Goal: Information Seeking & Learning: Find specific fact

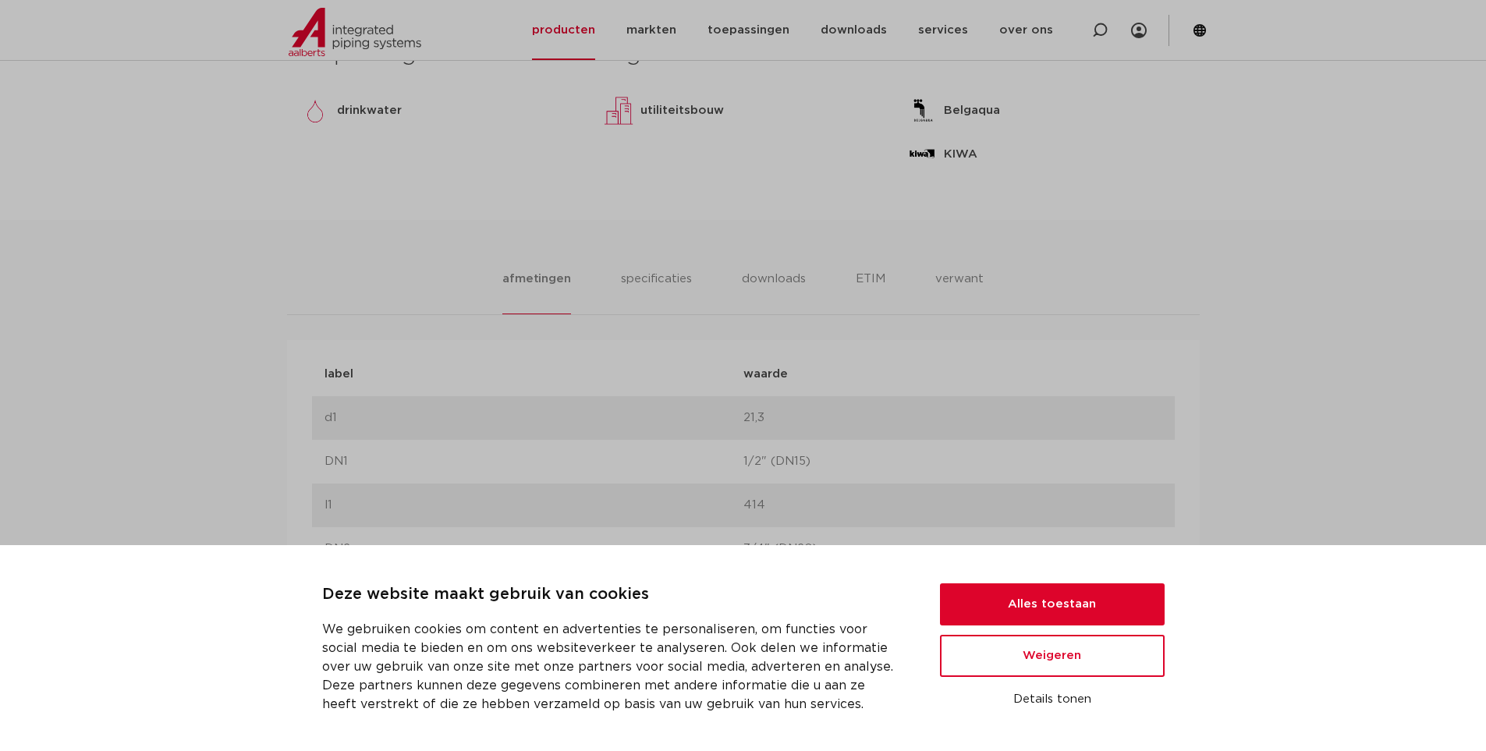
scroll to position [936, 0]
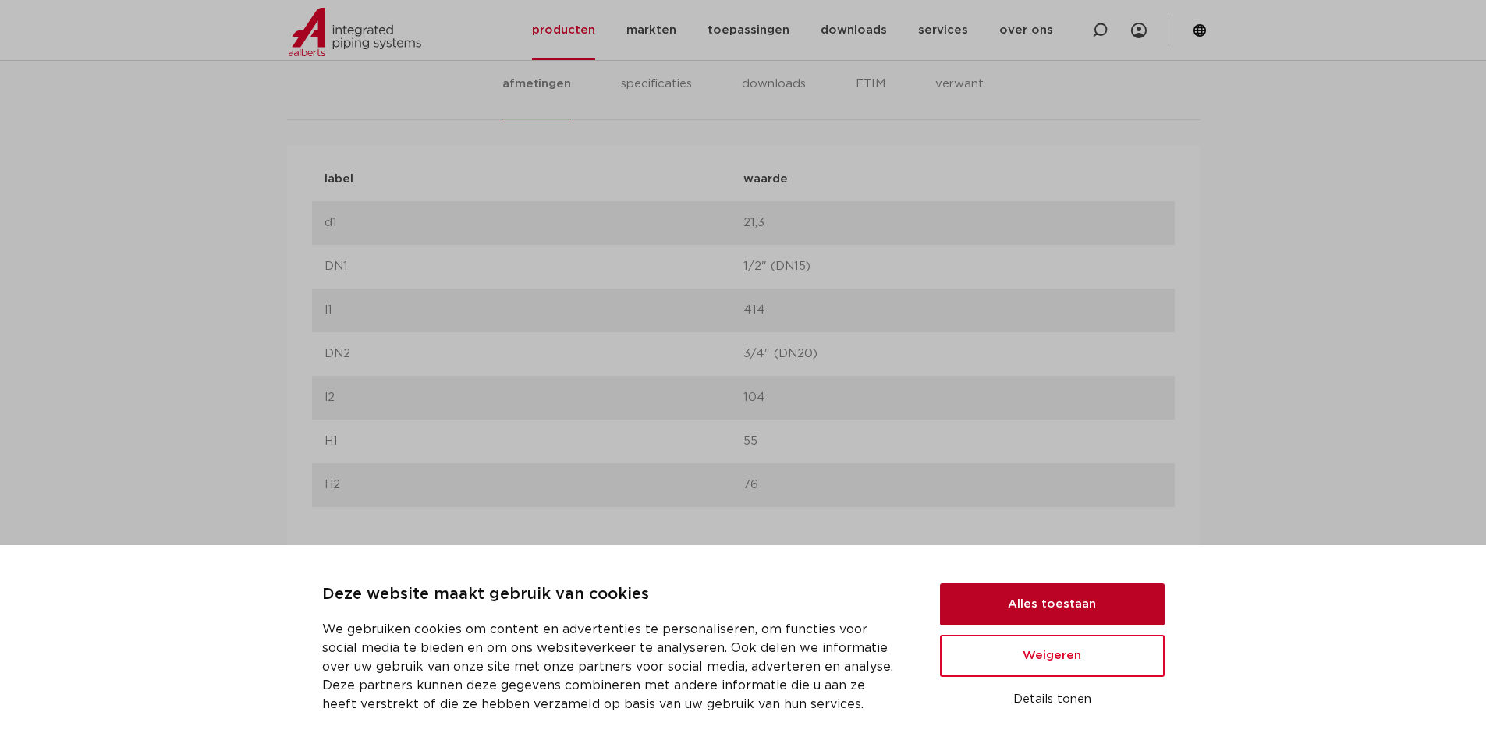
click at [973, 594] on button "Alles toestaan" at bounding box center [1052, 604] width 225 height 42
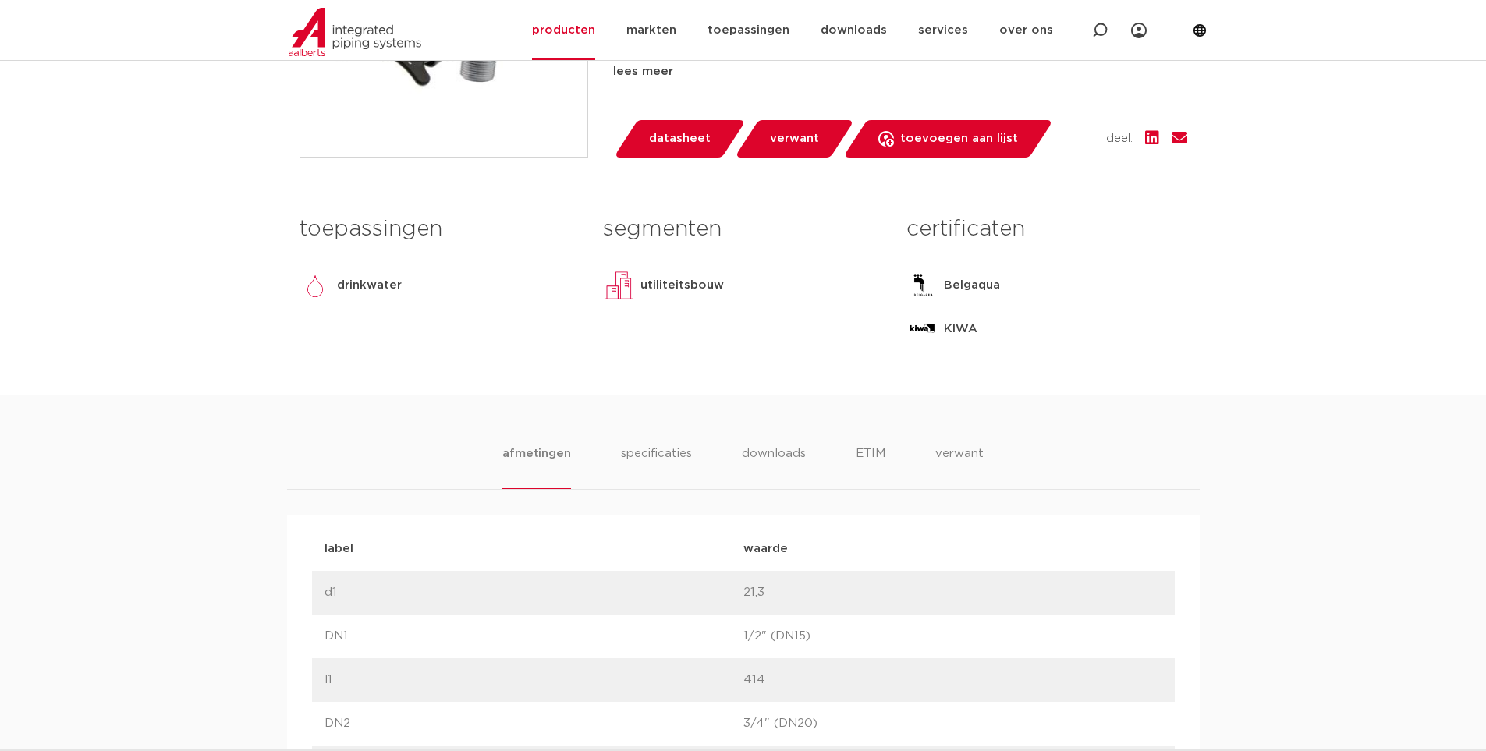
scroll to position [390, 0]
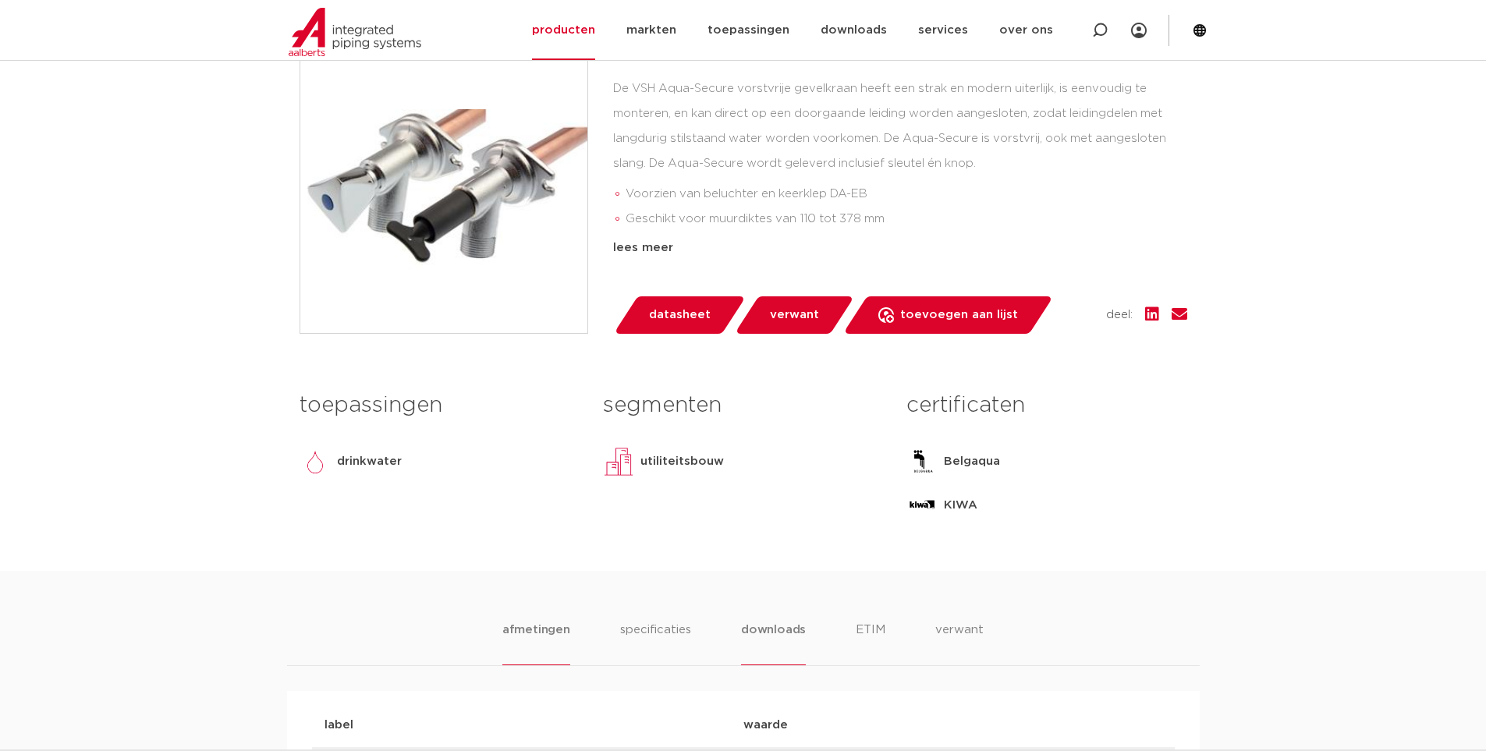
click at [768, 629] on li "downloads" at bounding box center [773, 643] width 65 height 44
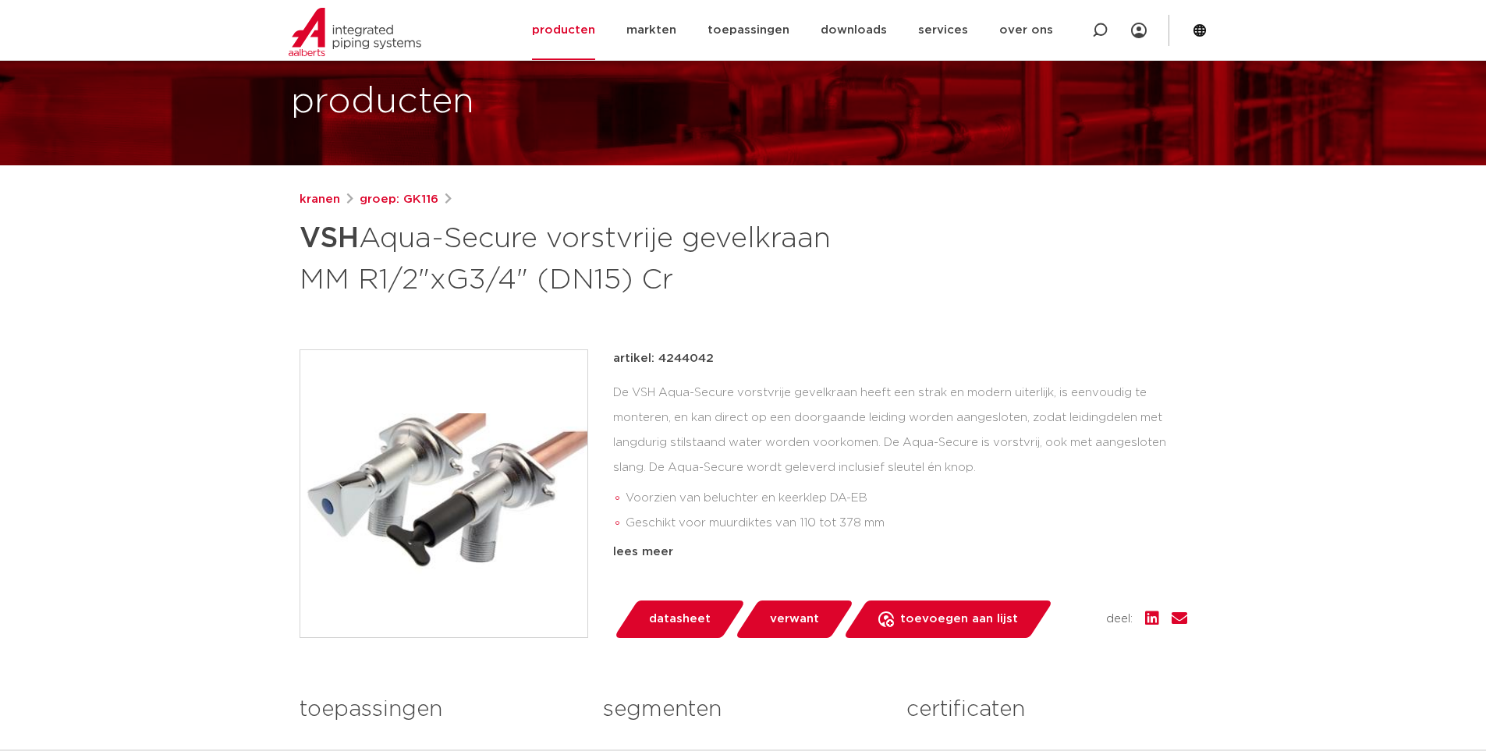
scroll to position [0, 0]
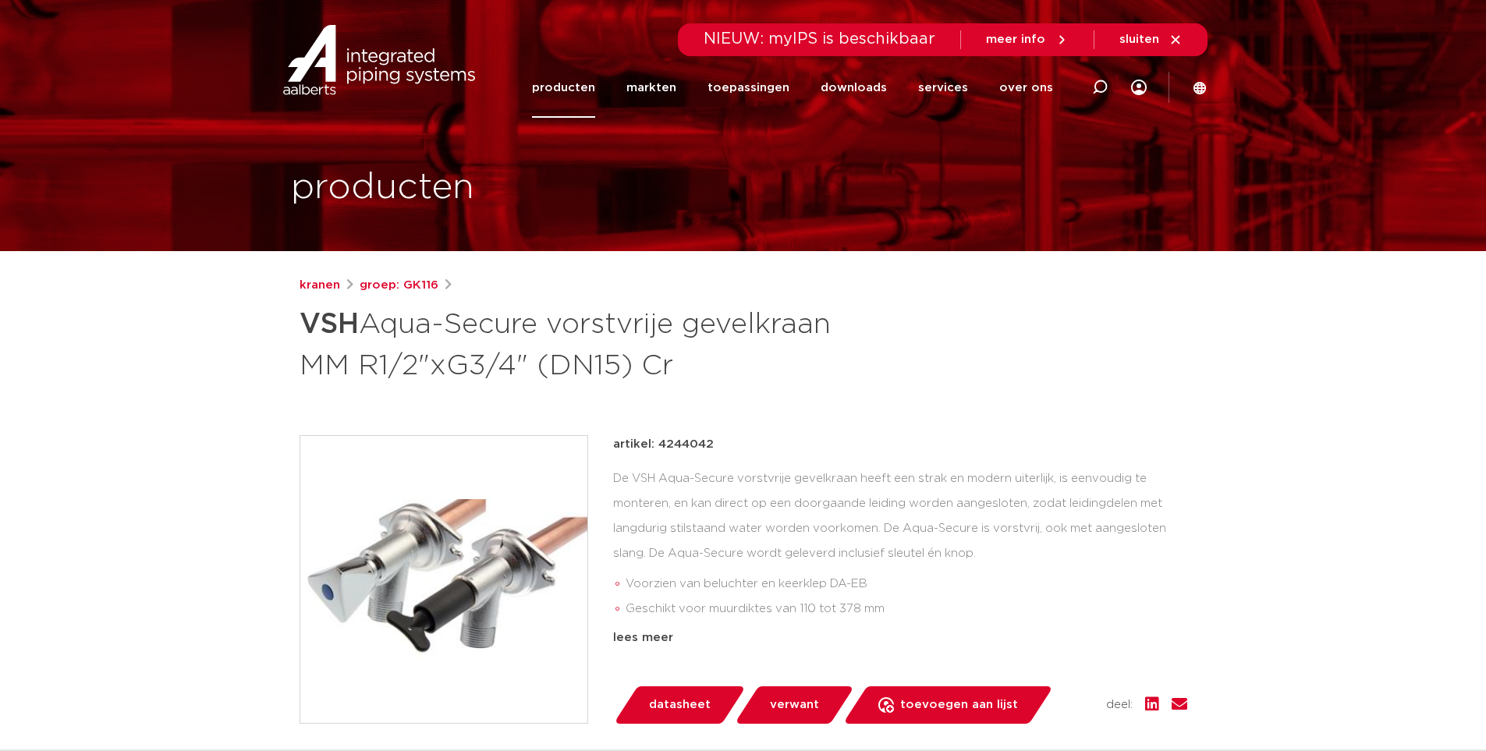
click at [852, 36] on span "NIEUW: myIPS is beschikbaar" at bounding box center [820, 39] width 232 height 16
drag, startPoint x: 920, startPoint y: 37, endPoint x: 793, endPoint y: 49, distance: 126.9
click at [789, 47] on span "NIEUW: myIPS is beschikbaar" at bounding box center [820, 39] width 232 height 16
click at [1101, 89] on icon at bounding box center [1100, 88] width 16 height 16
paste input "4244011"
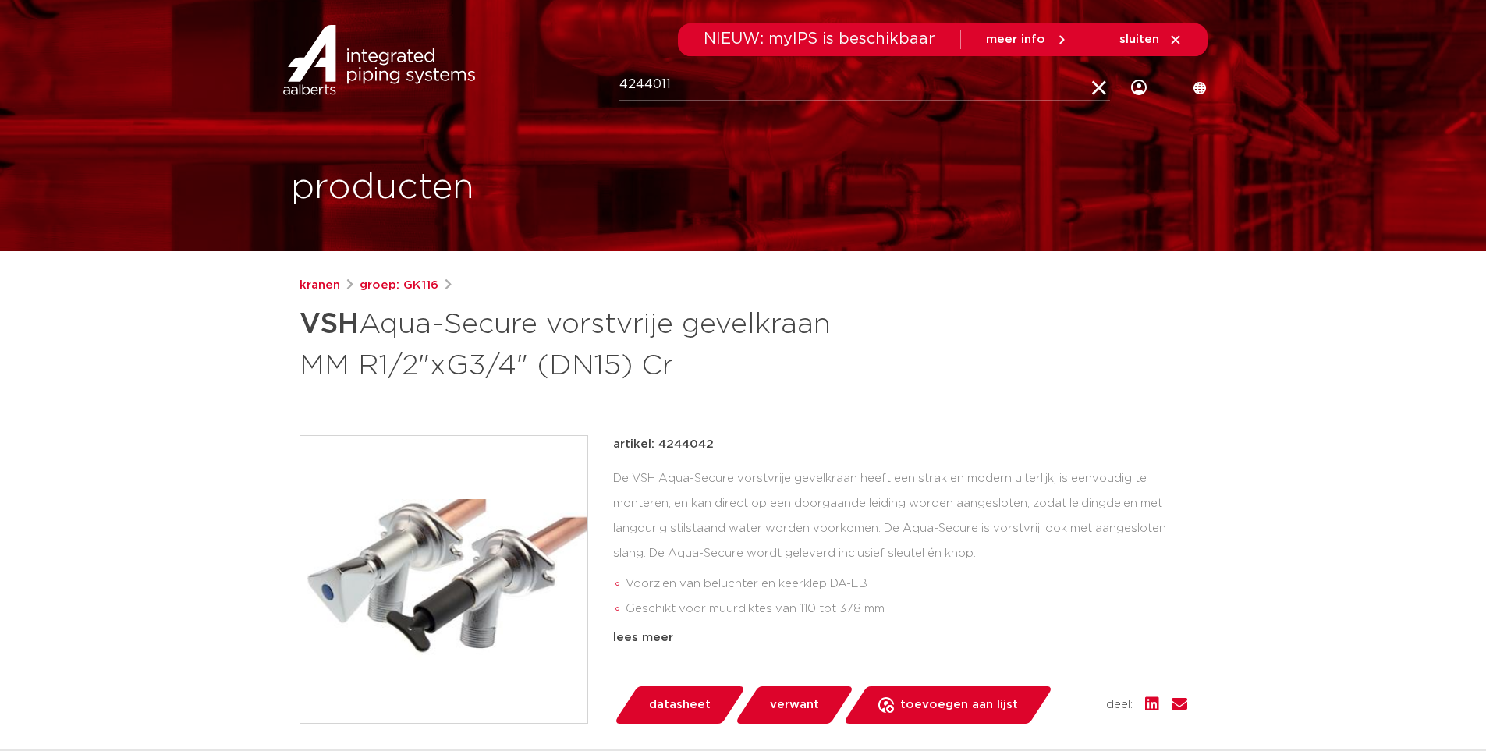
type input "4244011"
click button "Zoeken" at bounding box center [0, 0] width 0 height 0
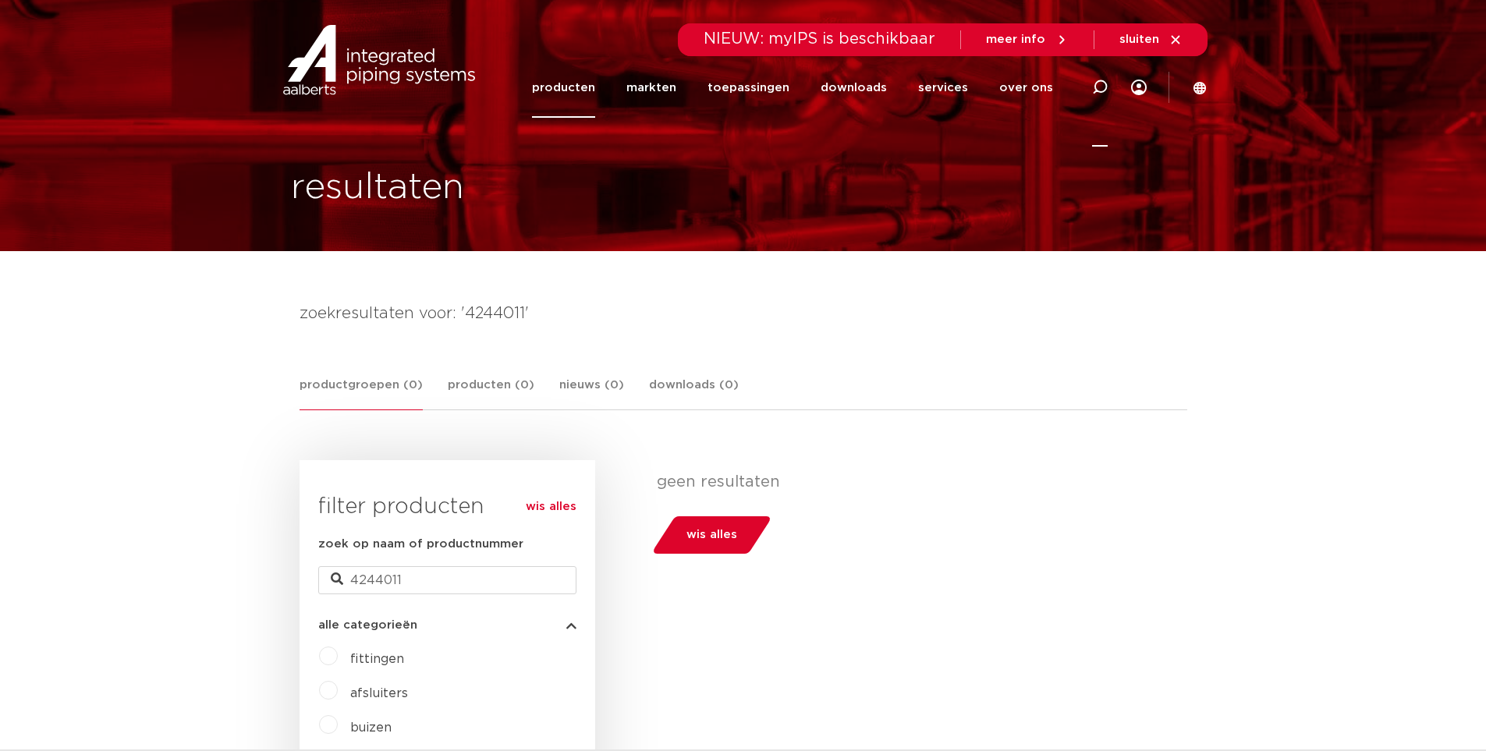
click at [1100, 85] on icon at bounding box center [1100, 88] width 16 height 16
type input "vsh buitenkraan"
click button "Zoeken" at bounding box center [0, 0] width 0 height 0
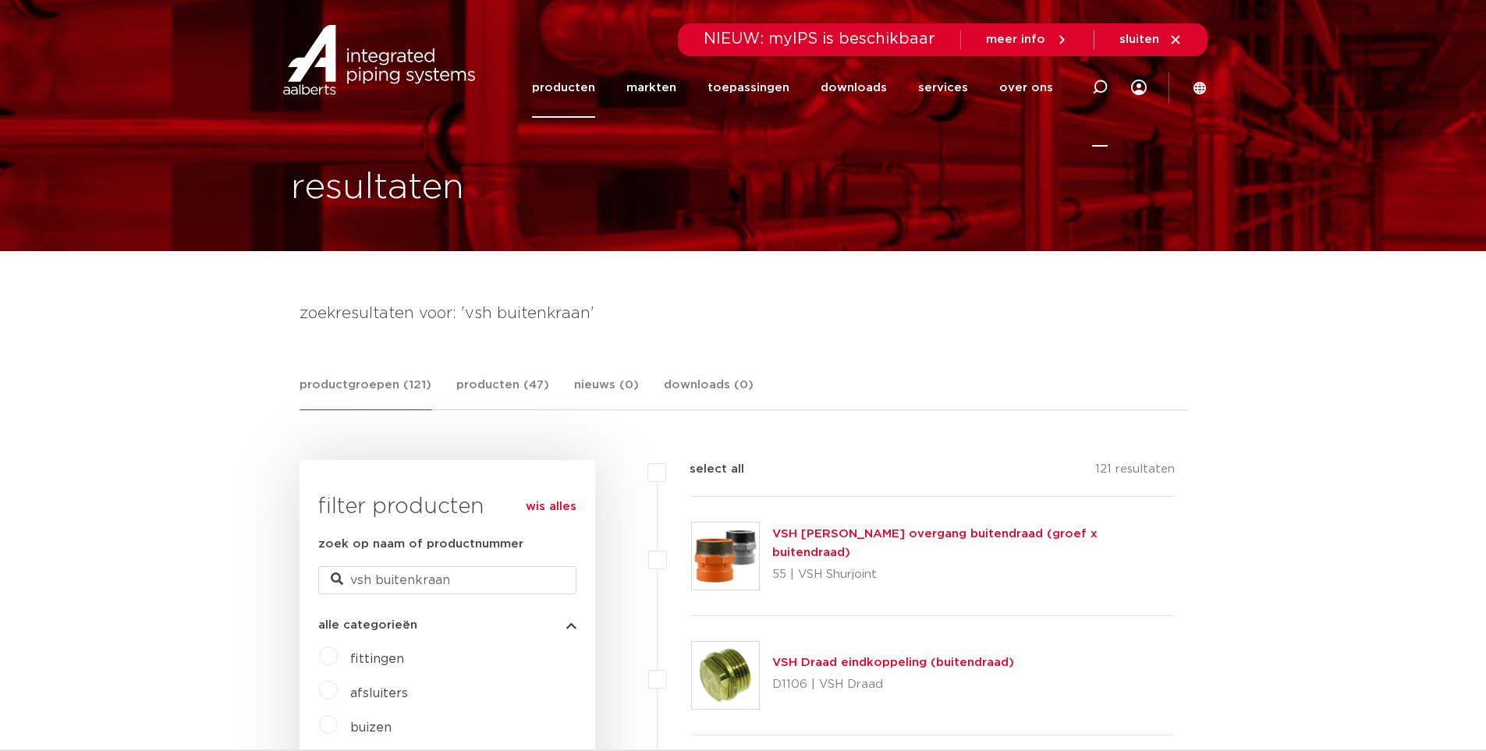
click at [1098, 83] on icon at bounding box center [1100, 88] width 16 height 16
type input "vorstvrij"
click button "Zoeken" at bounding box center [0, 0] width 0 height 0
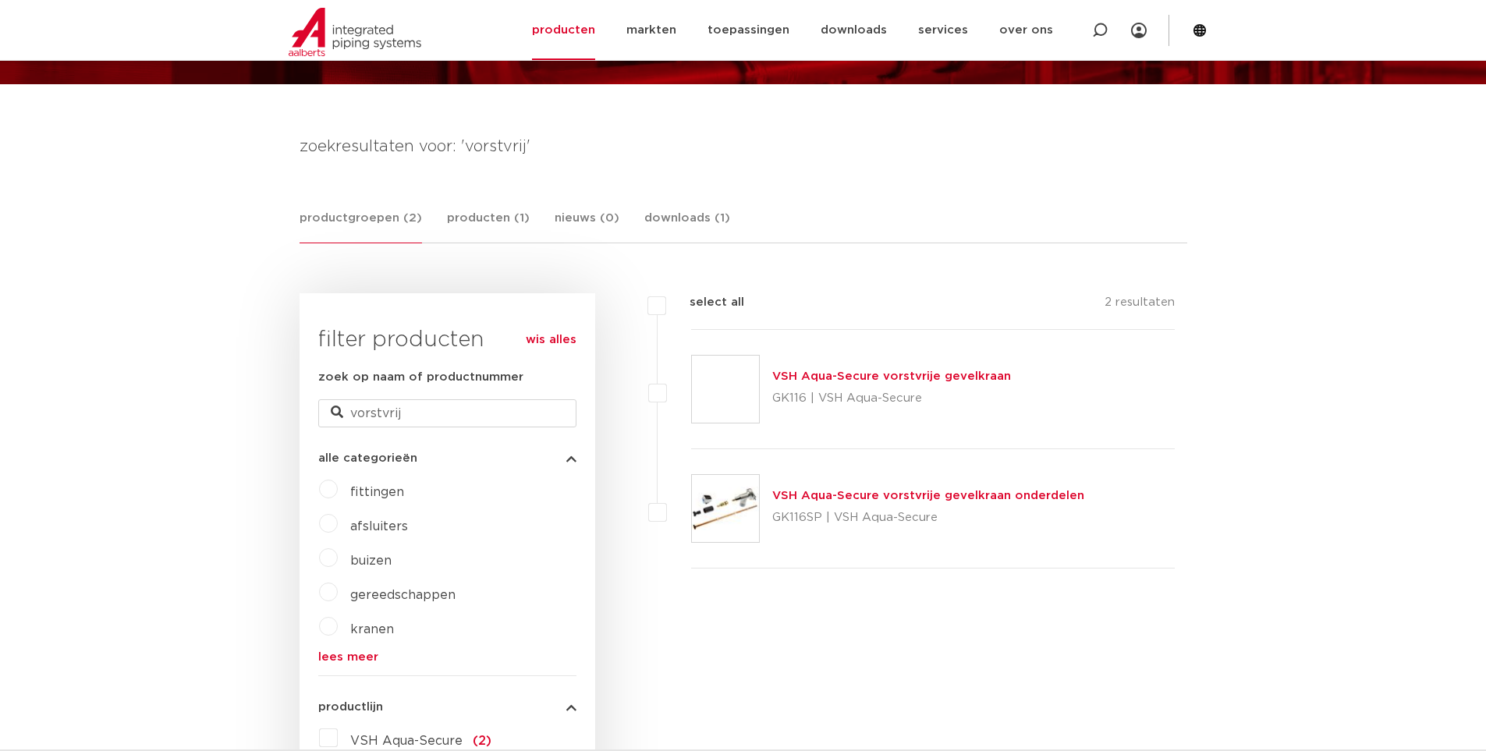
scroll to position [156, 0]
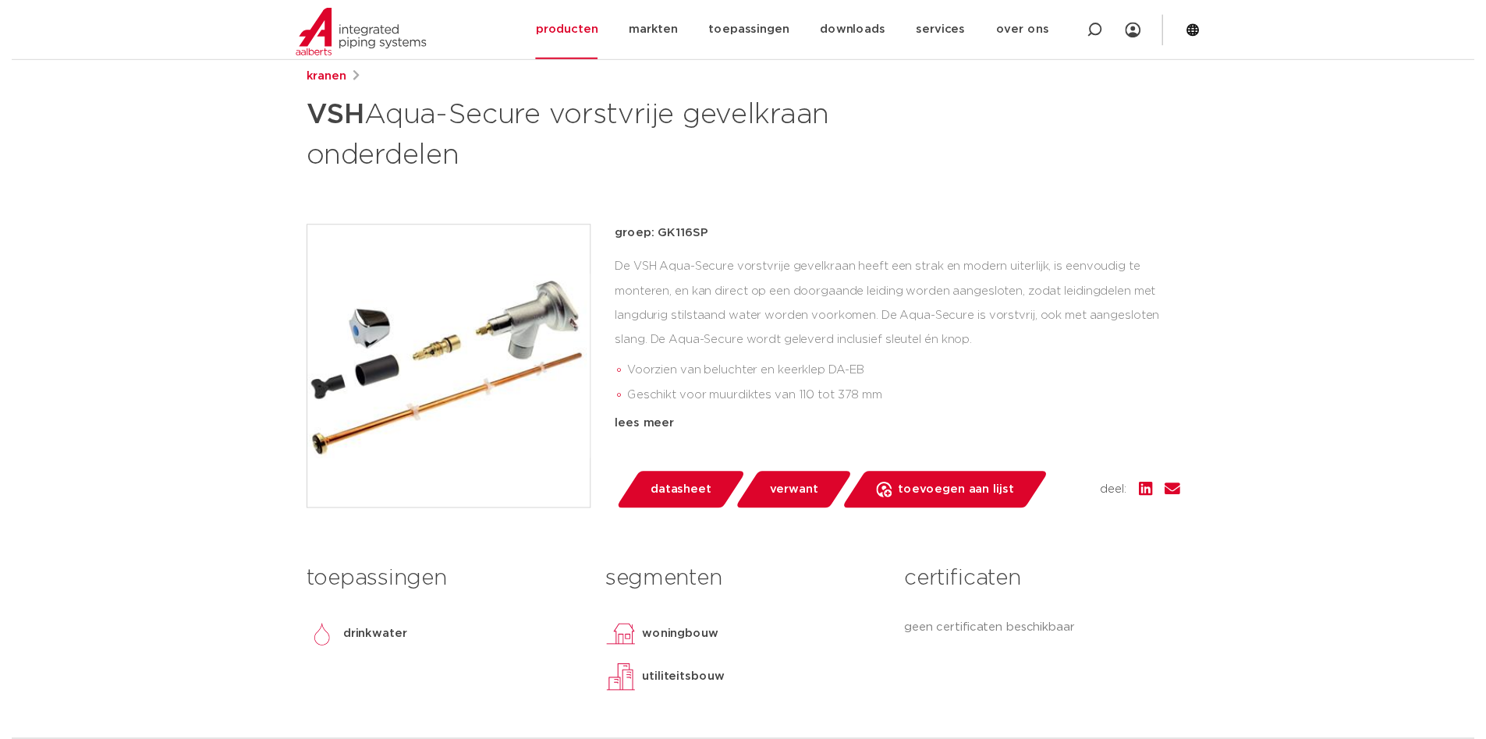
scroll to position [468, 0]
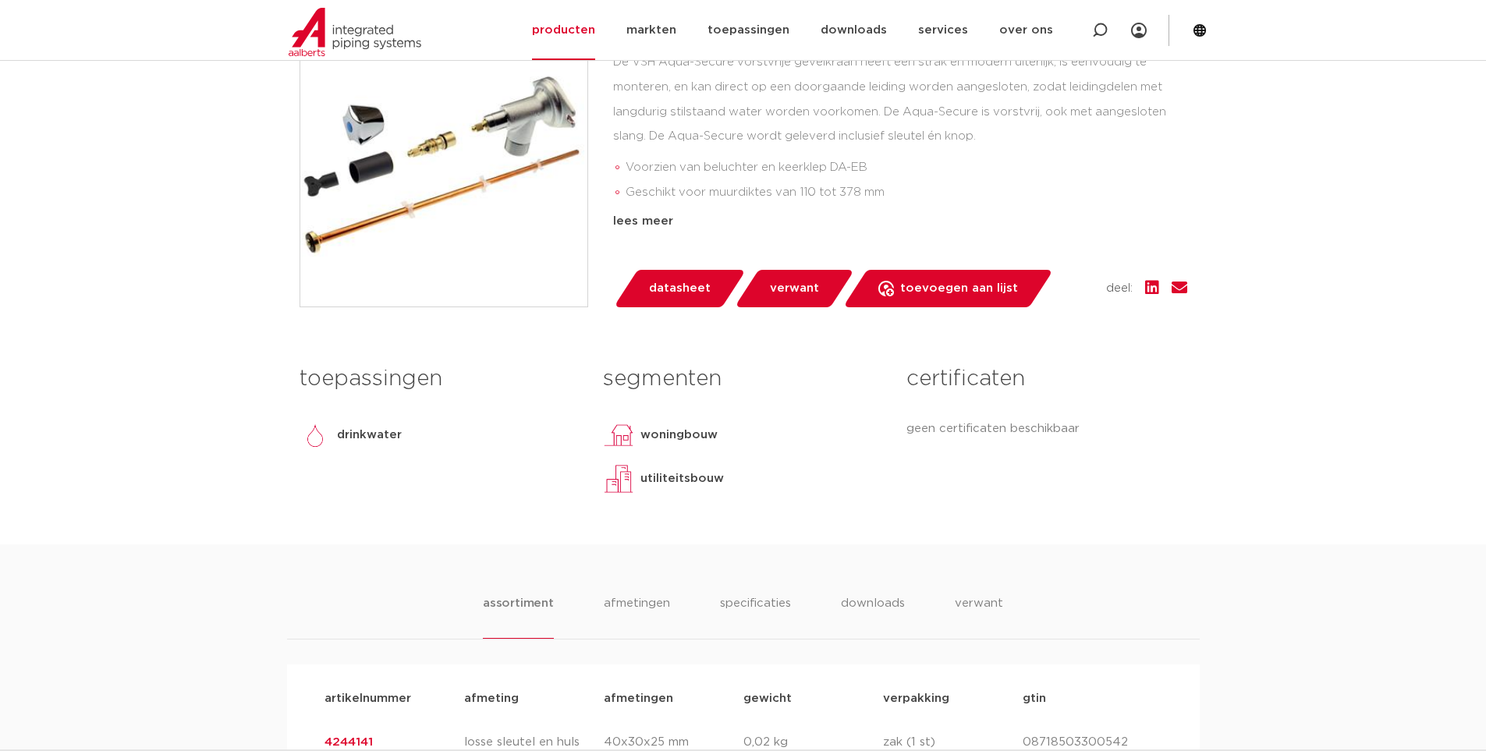
click at [679, 303] on link "datasheet" at bounding box center [679, 288] width 133 height 37
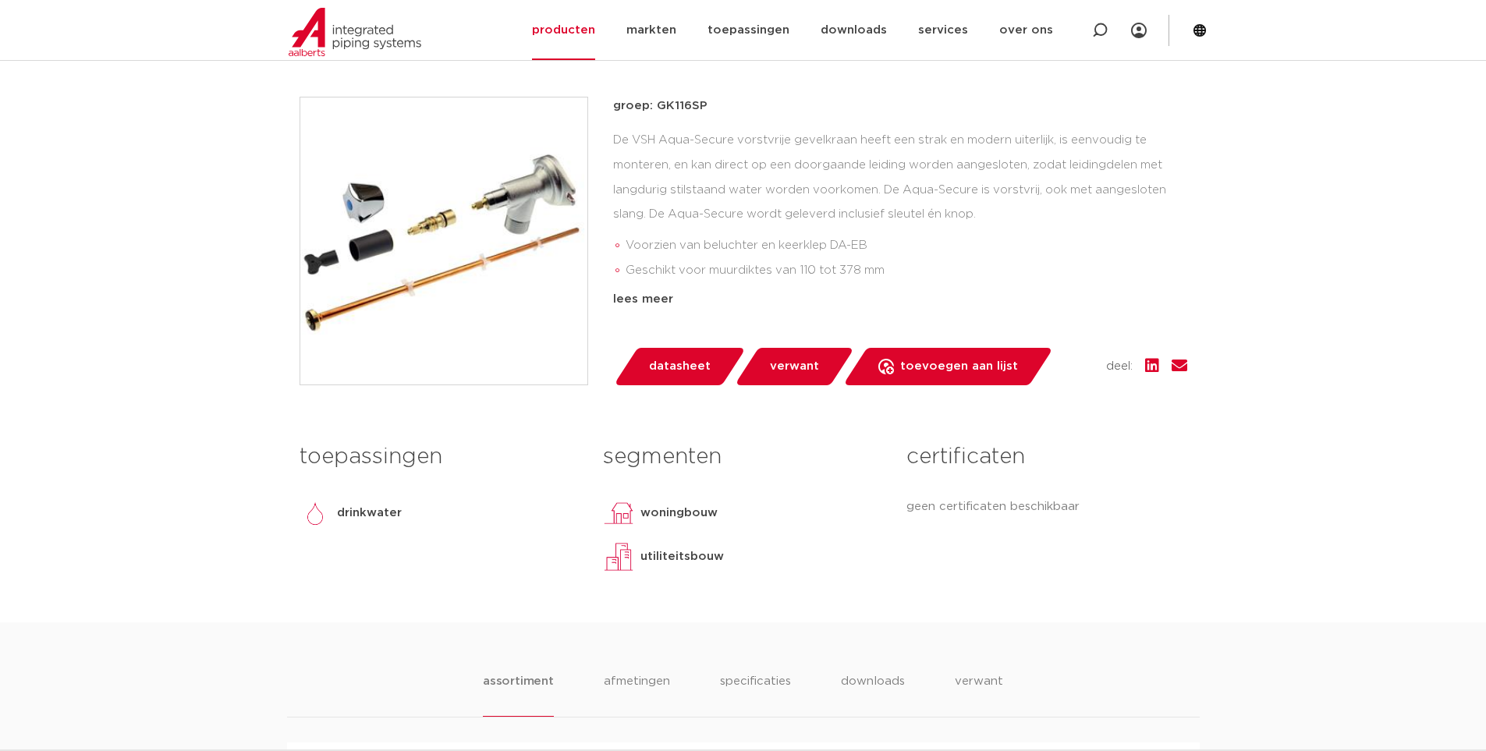
scroll to position [702, 0]
